Goal: Check status: Check status

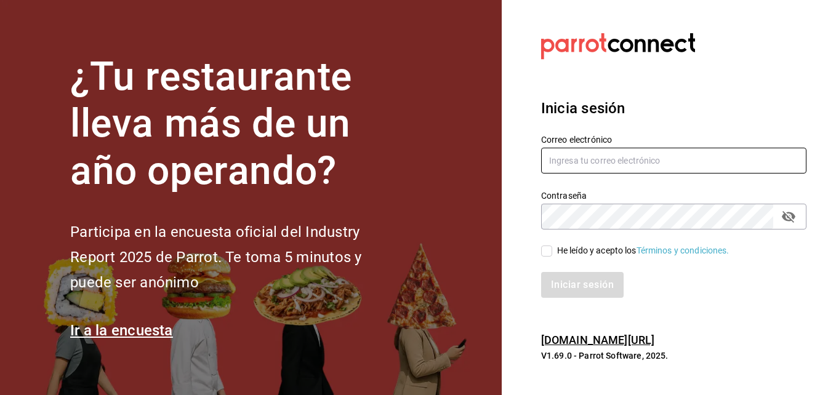
type input "[EMAIL_ADDRESS][DOMAIN_NAME]"
click at [549, 254] on input "He leído y acepto los Términos y condiciones." at bounding box center [546, 251] width 11 height 11
checkbox input "true"
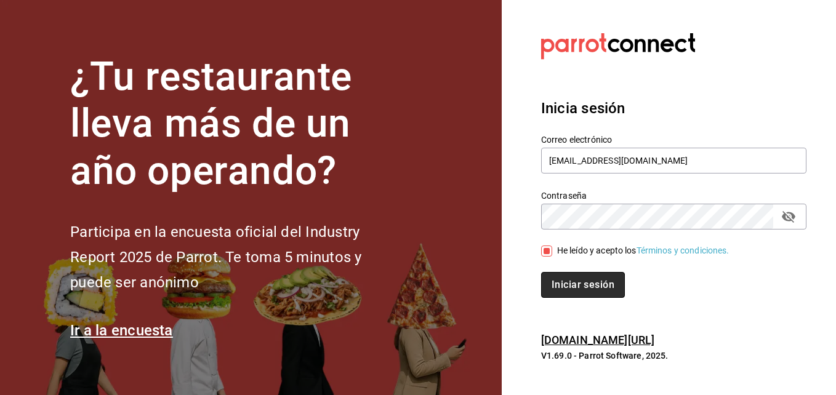
click at [571, 285] on button "Iniciar sesión" at bounding box center [583, 285] width 84 height 26
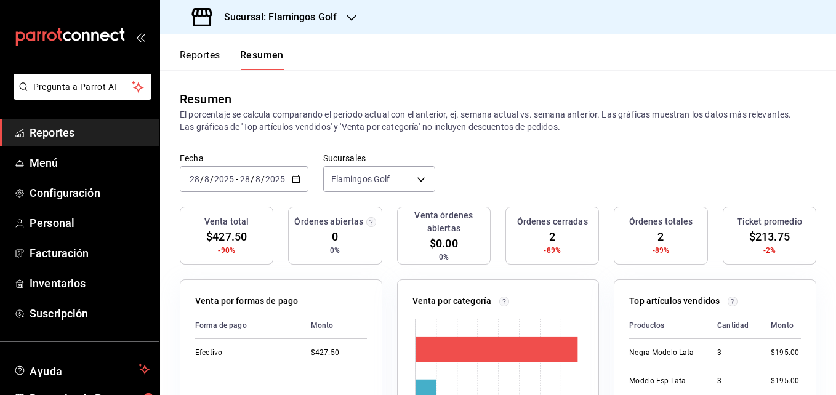
click at [207, 55] on button "Reportes" at bounding box center [200, 59] width 41 height 21
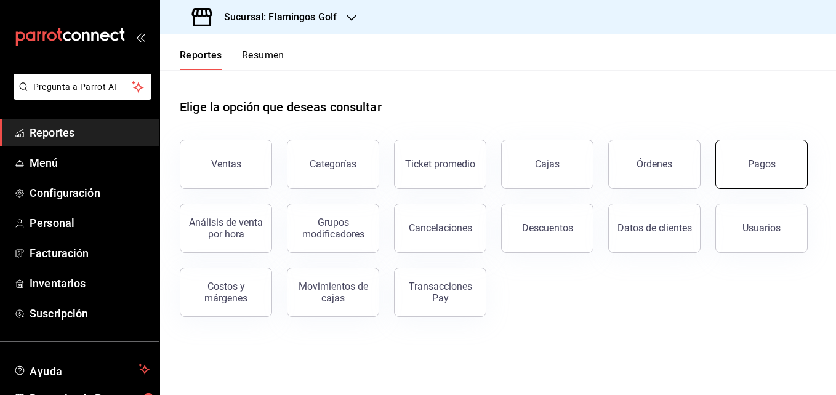
click at [737, 172] on button "Pagos" at bounding box center [762, 164] width 92 height 49
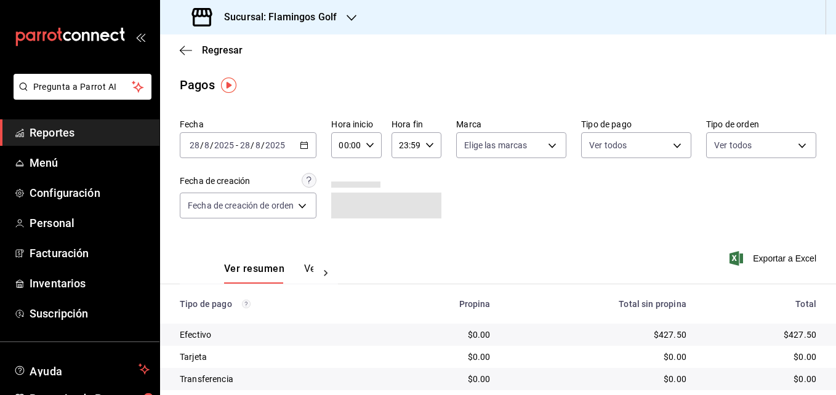
click at [305, 147] on icon "button" at bounding box center [304, 145] width 9 height 9
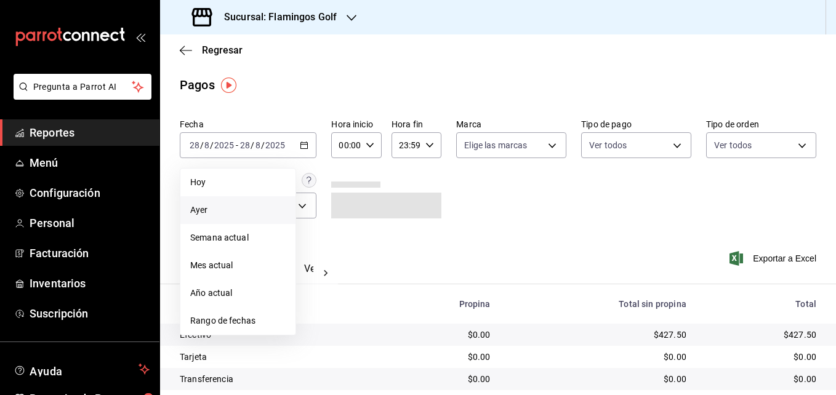
click at [198, 209] on span "Ayer" at bounding box center [237, 210] width 95 height 13
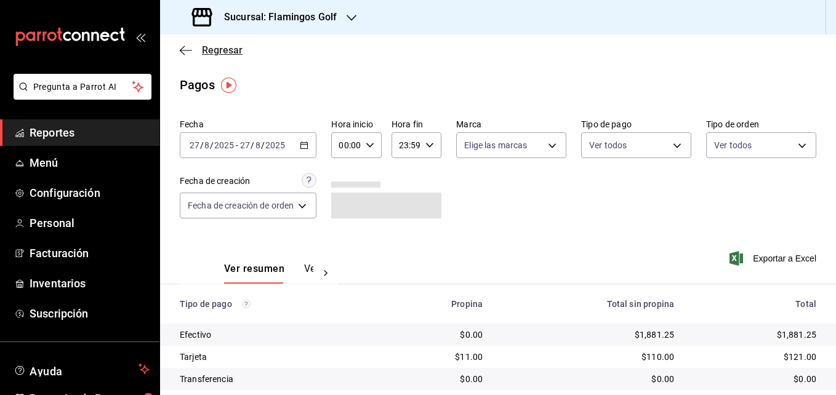
click at [183, 52] on icon "button" at bounding box center [186, 50] width 12 height 11
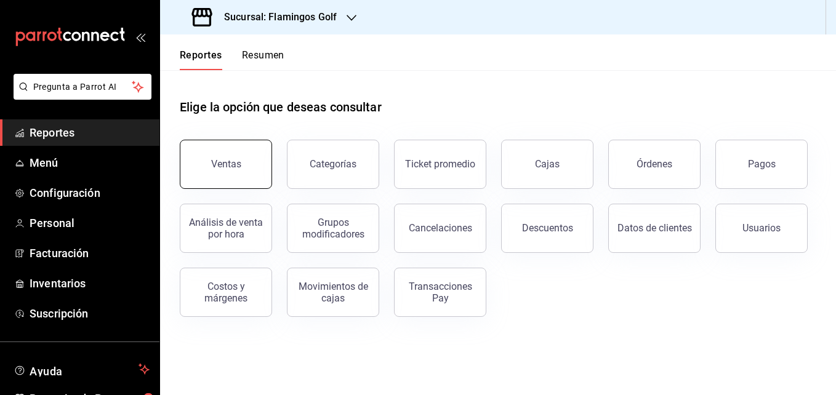
click at [236, 159] on div "Ventas" at bounding box center [226, 164] width 30 height 12
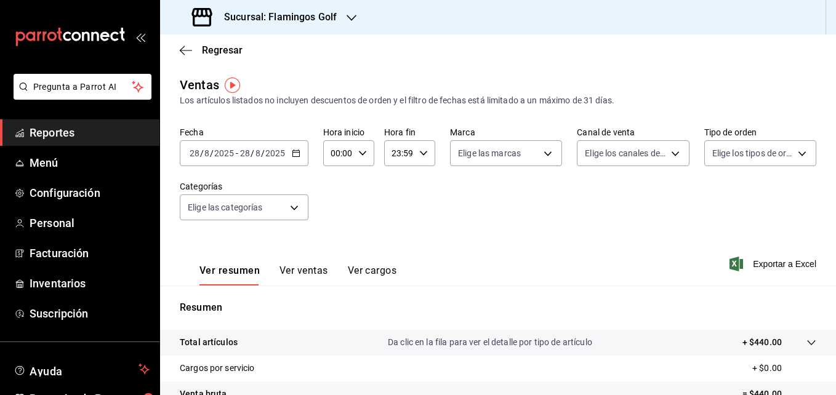
click at [297, 158] on div "[DATE] [DATE] - [DATE] [DATE]" at bounding box center [244, 153] width 129 height 26
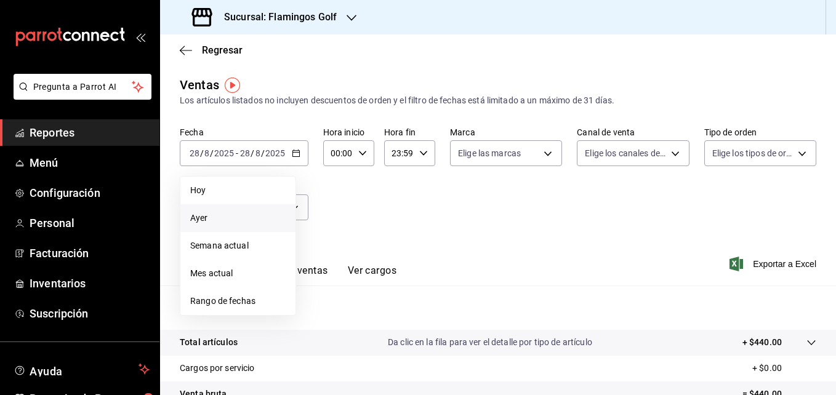
click at [222, 215] on span "Ayer" at bounding box center [237, 218] width 95 height 13
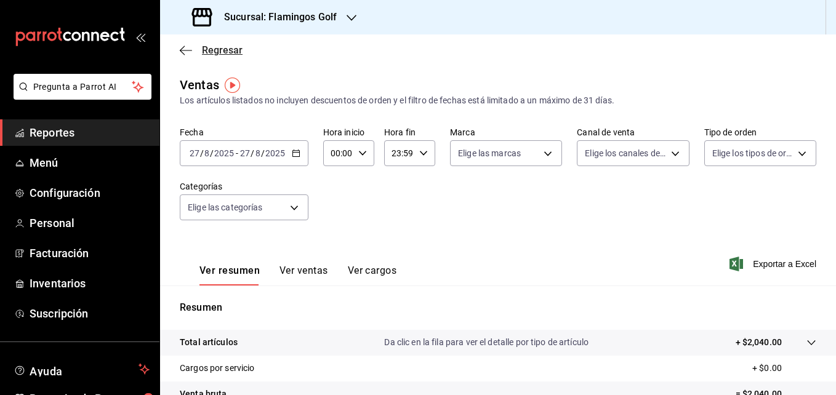
click at [188, 47] on icon "button" at bounding box center [186, 50] width 12 height 11
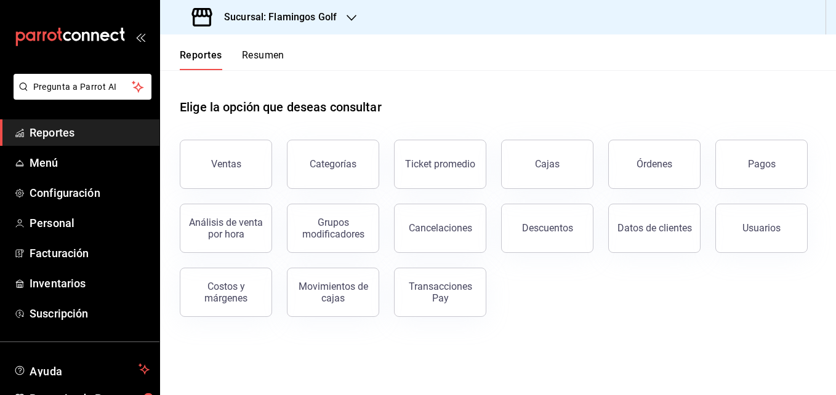
click at [348, 20] on icon "button" at bounding box center [352, 18] width 10 height 10
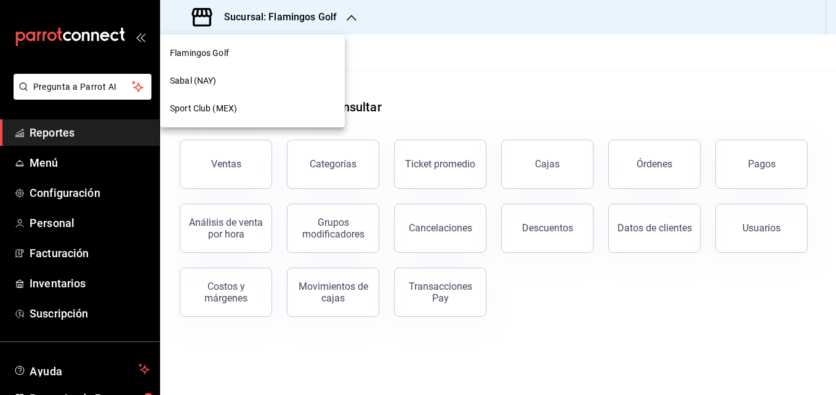
click at [209, 81] on span "Sabal (NAY)" at bounding box center [193, 81] width 46 height 13
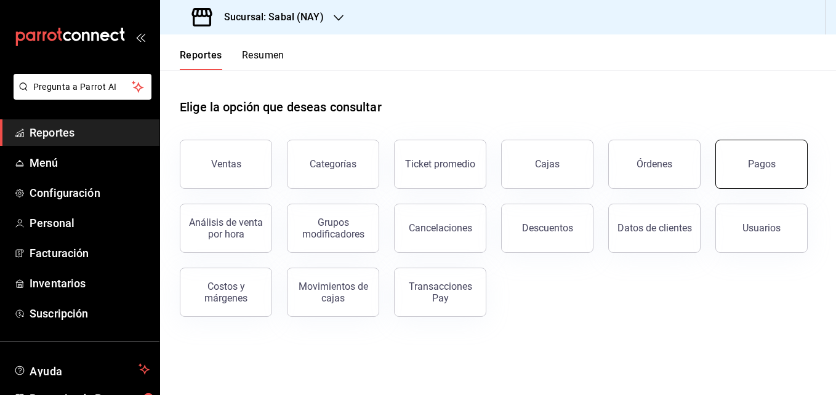
click at [764, 172] on button "Pagos" at bounding box center [762, 164] width 92 height 49
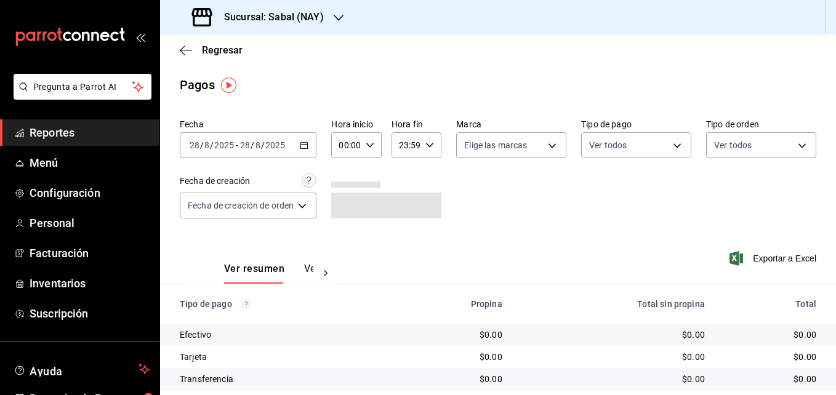
click at [306, 147] on icon "button" at bounding box center [304, 145] width 9 height 9
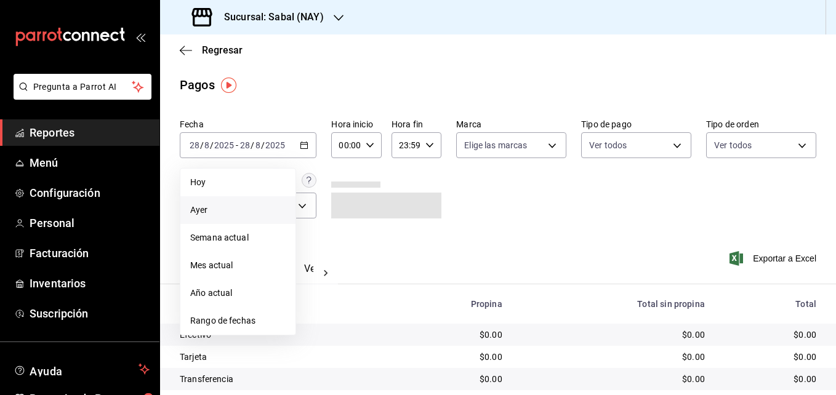
click at [209, 205] on span "Ayer" at bounding box center [237, 210] width 95 height 13
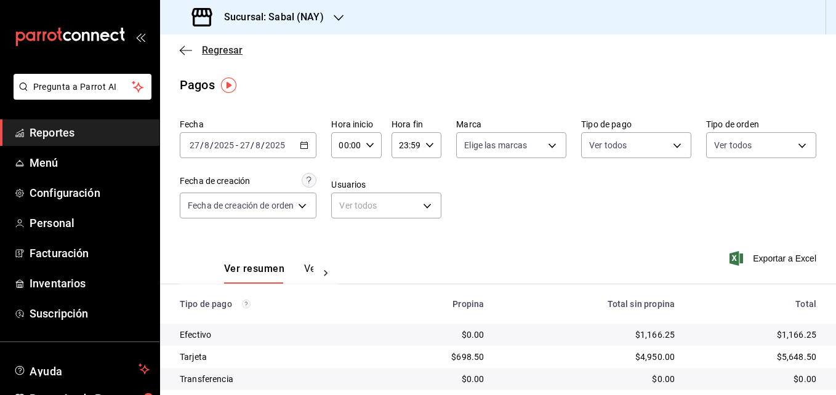
click at [183, 53] on icon "button" at bounding box center [182, 50] width 5 height 9
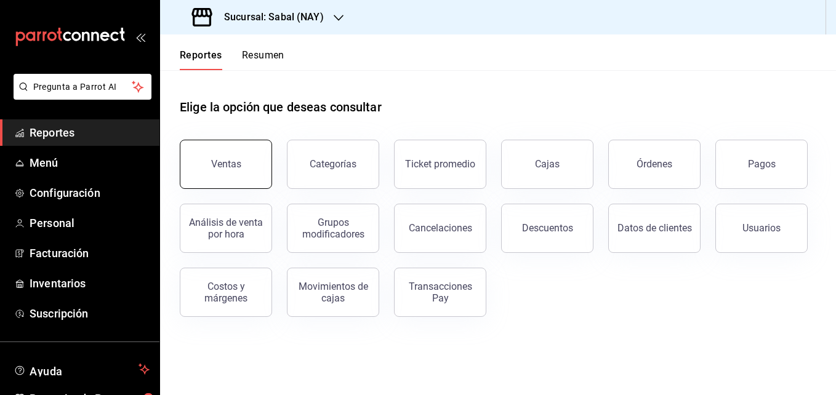
click at [230, 161] on div "Ventas" at bounding box center [226, 164] width 30 height 12
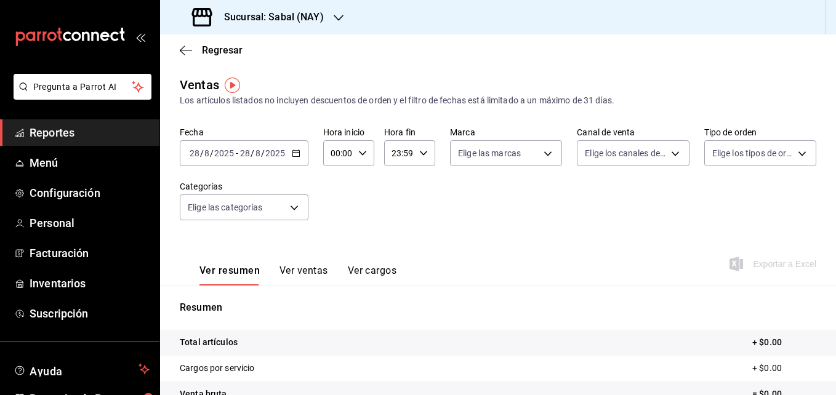
click at [294, 154] on icon "button" at bounding box center [296, 153] width 9 height 9
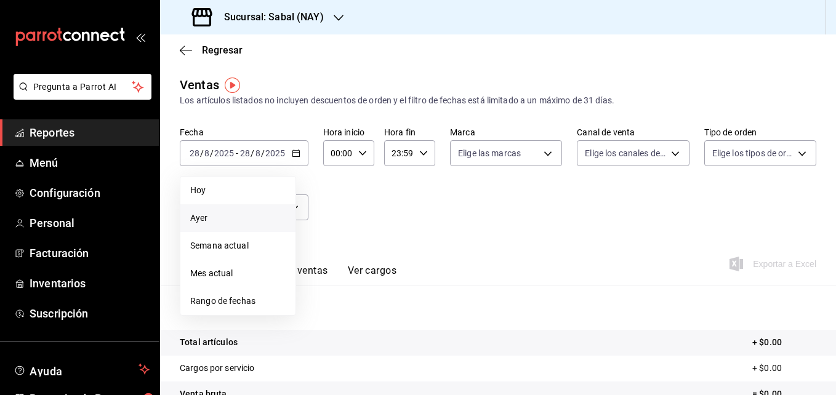
click at [211, 214] on span "Ayer" at bounding box center [237, 218] width 95 height 13
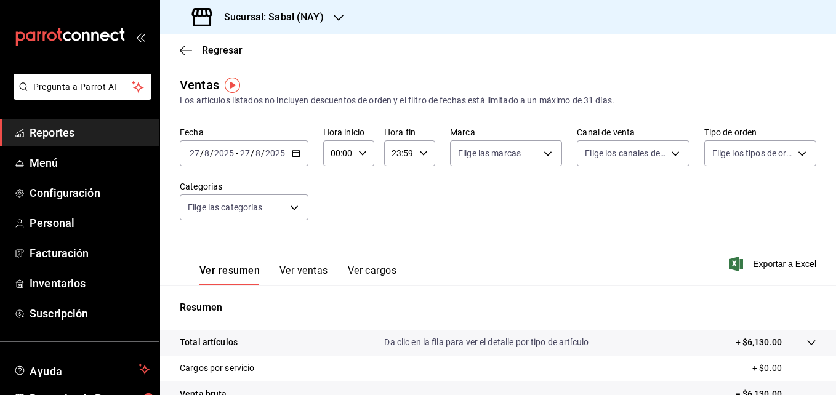
scroll to position [70, 0]
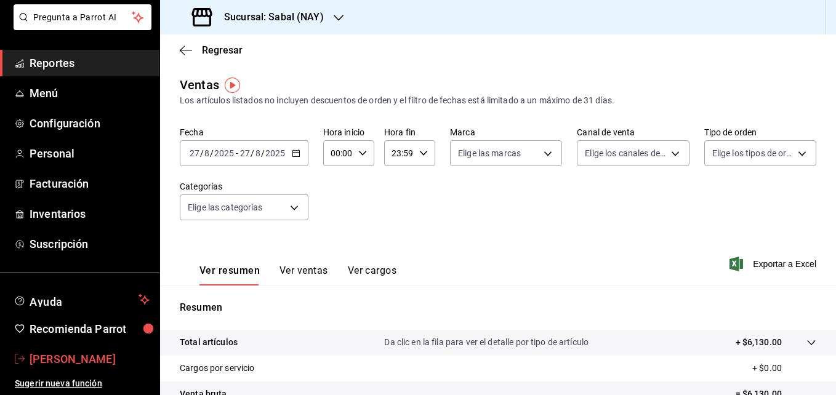
click at [81, 366] on span "[PERSON_NAME]" at bounding box center [90, 359] width 120 height 17
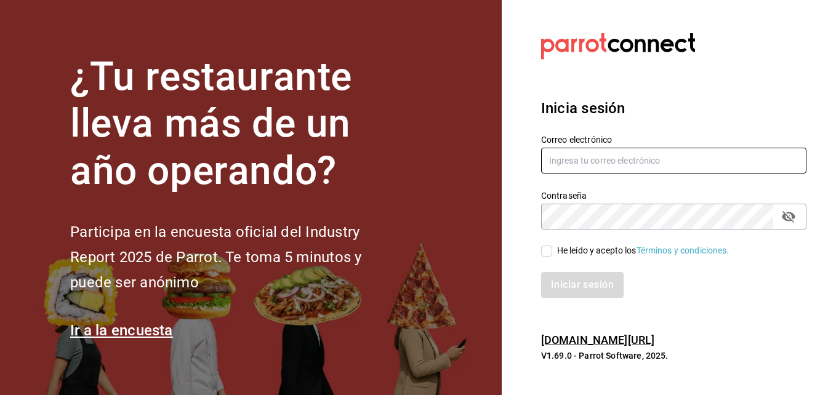
type input "[EMAIL_ADDRESS][DOMAIN_NAME]"
